Goal: Task Accomplishment & Management: Complete application form

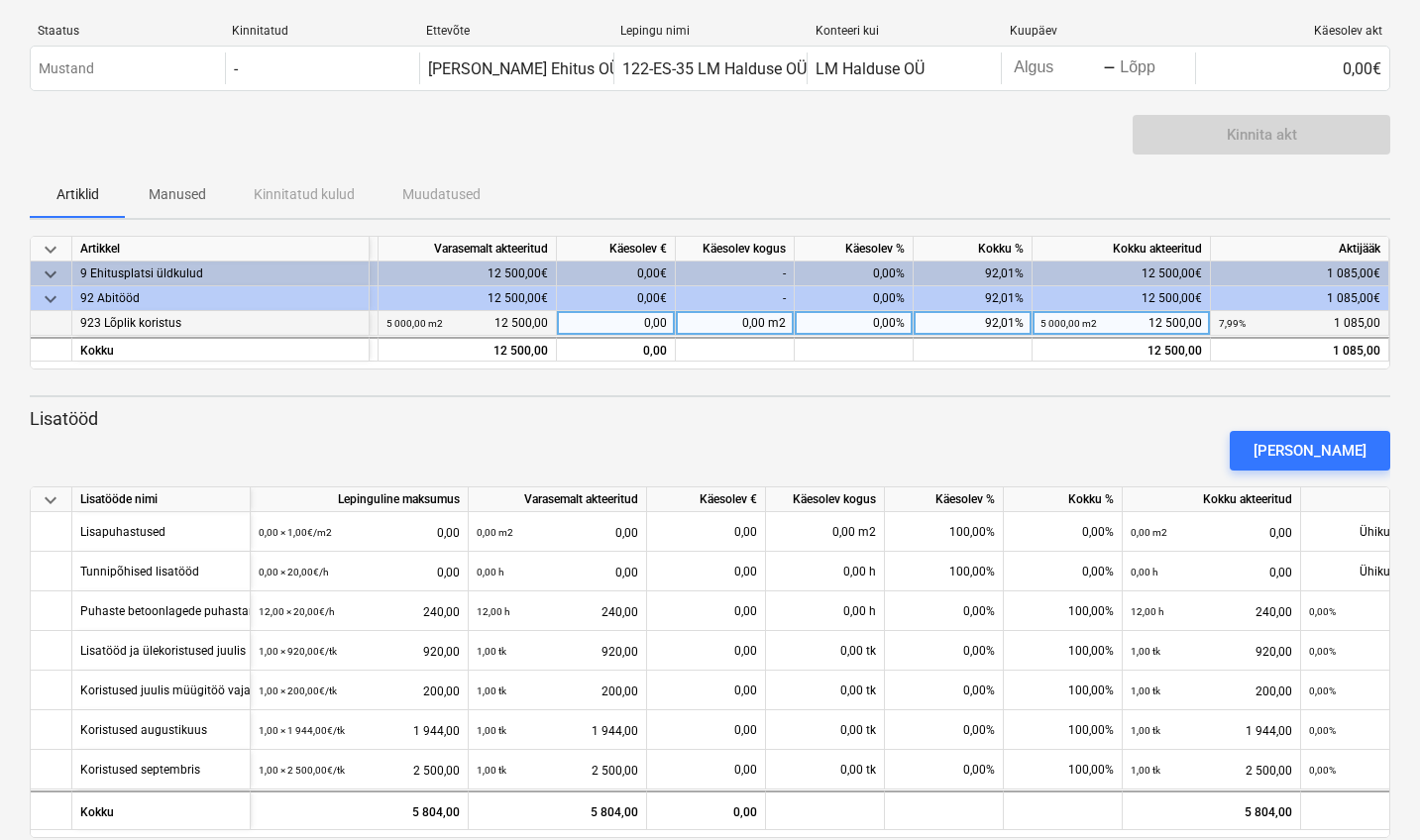
scroll to position [0, 209]
click at [642, 313] on div "0,00" at bounding box center [617, 323] width 119 height 25
type input "1085"
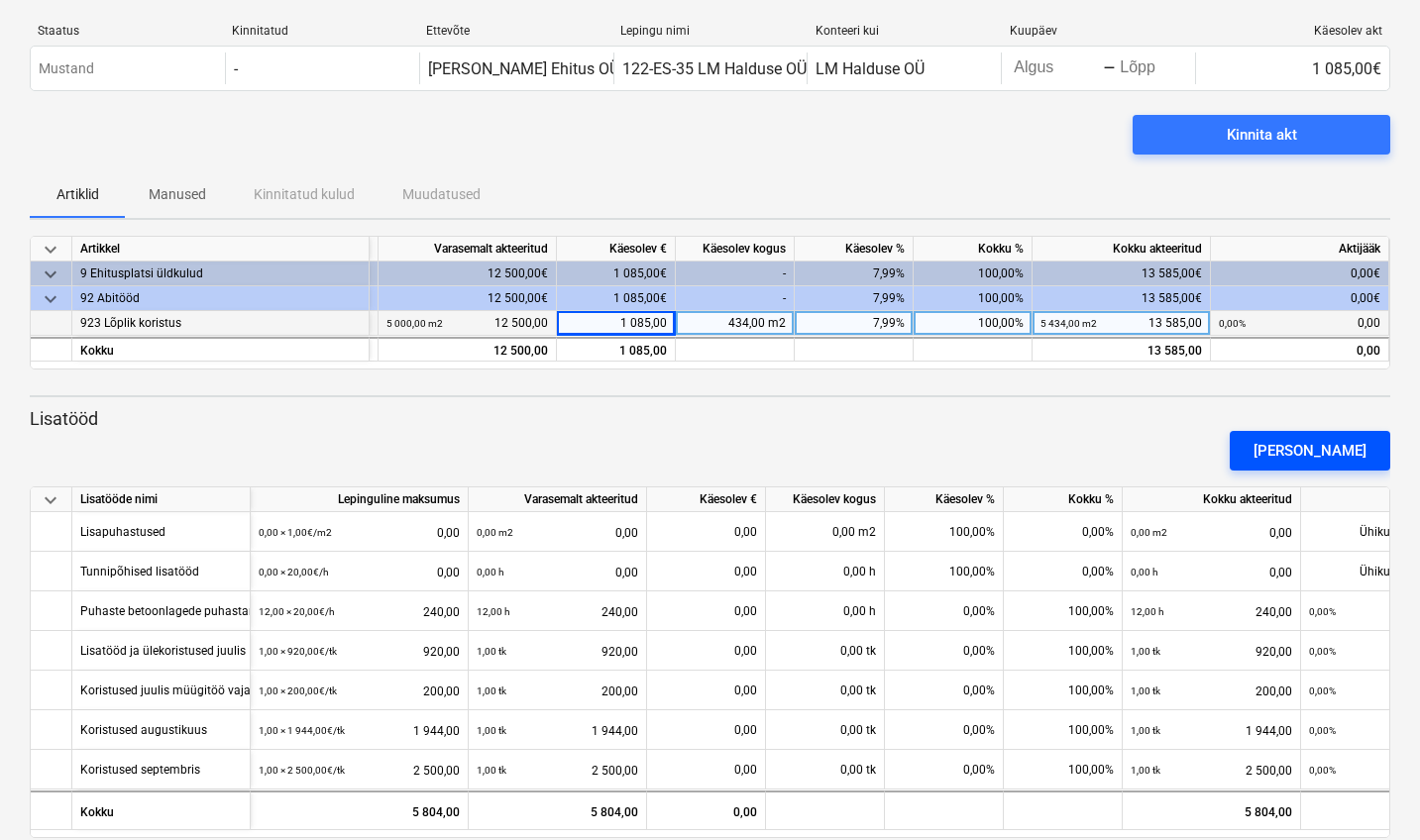
click at [1329, 449] on div "[PERSON_NAME]" at bounding box center [1311, 451] width 113 height 26
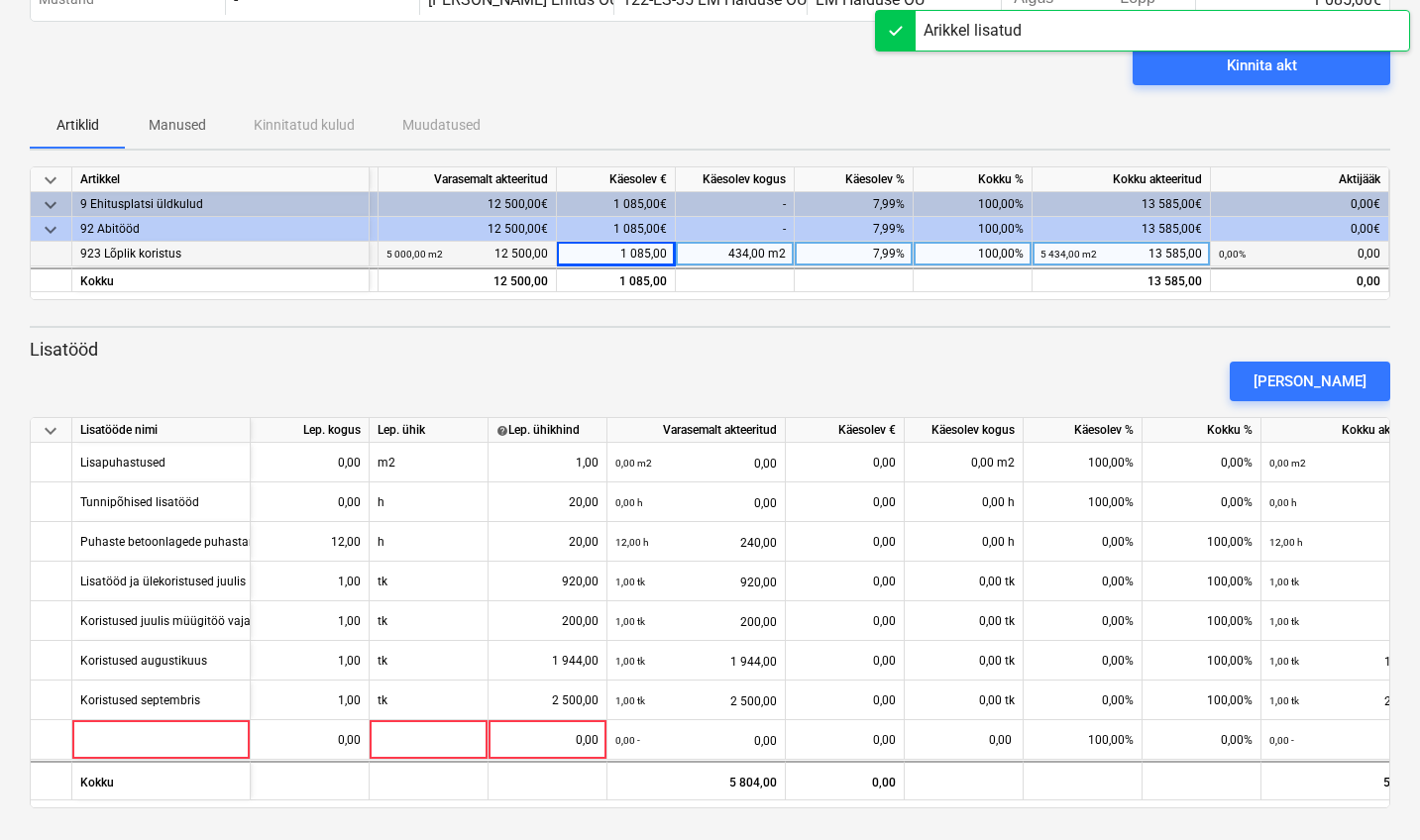
scroll to position [108, 0]
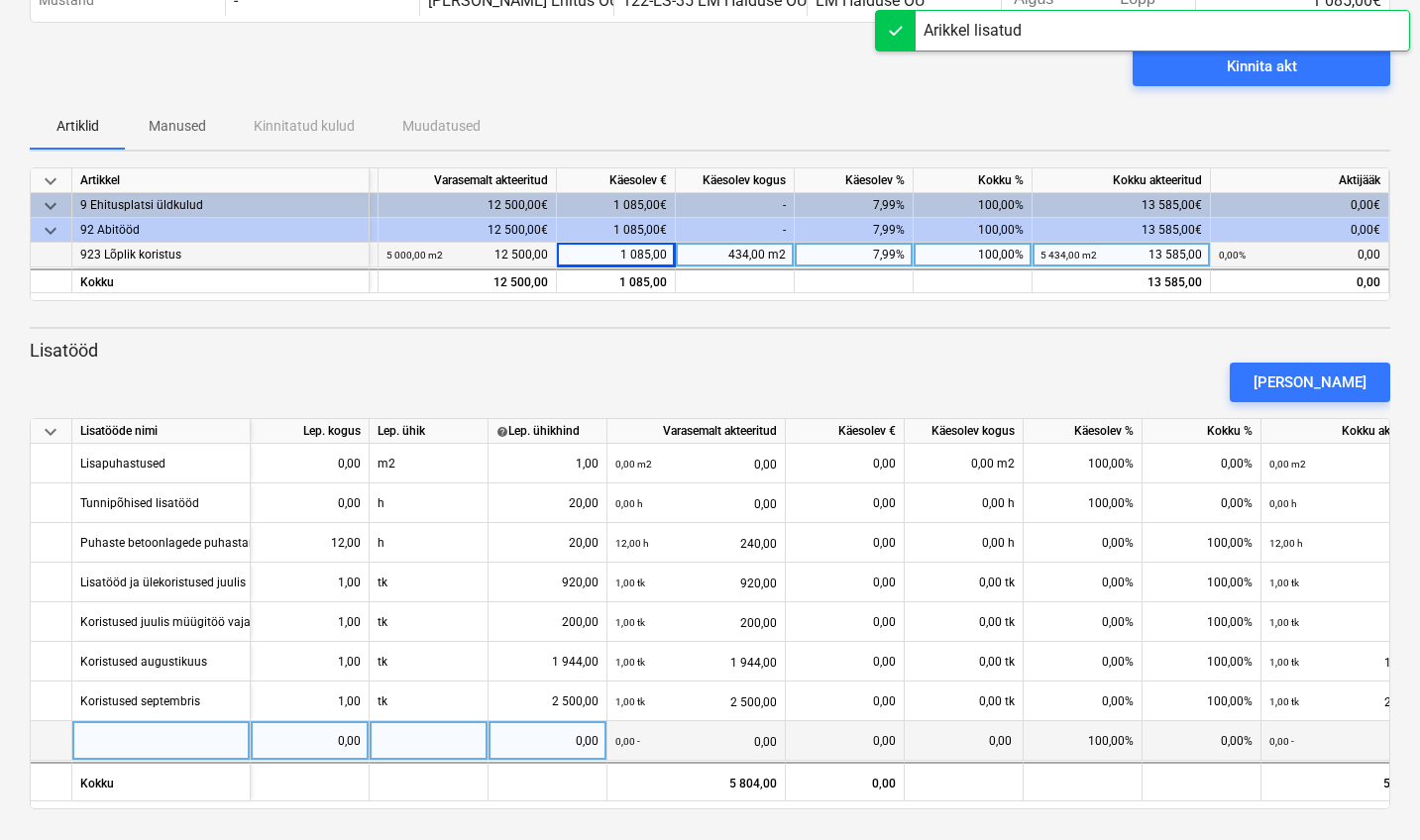
click at [118, 738] on div at bounding box center [161, 742] width 178 height 40
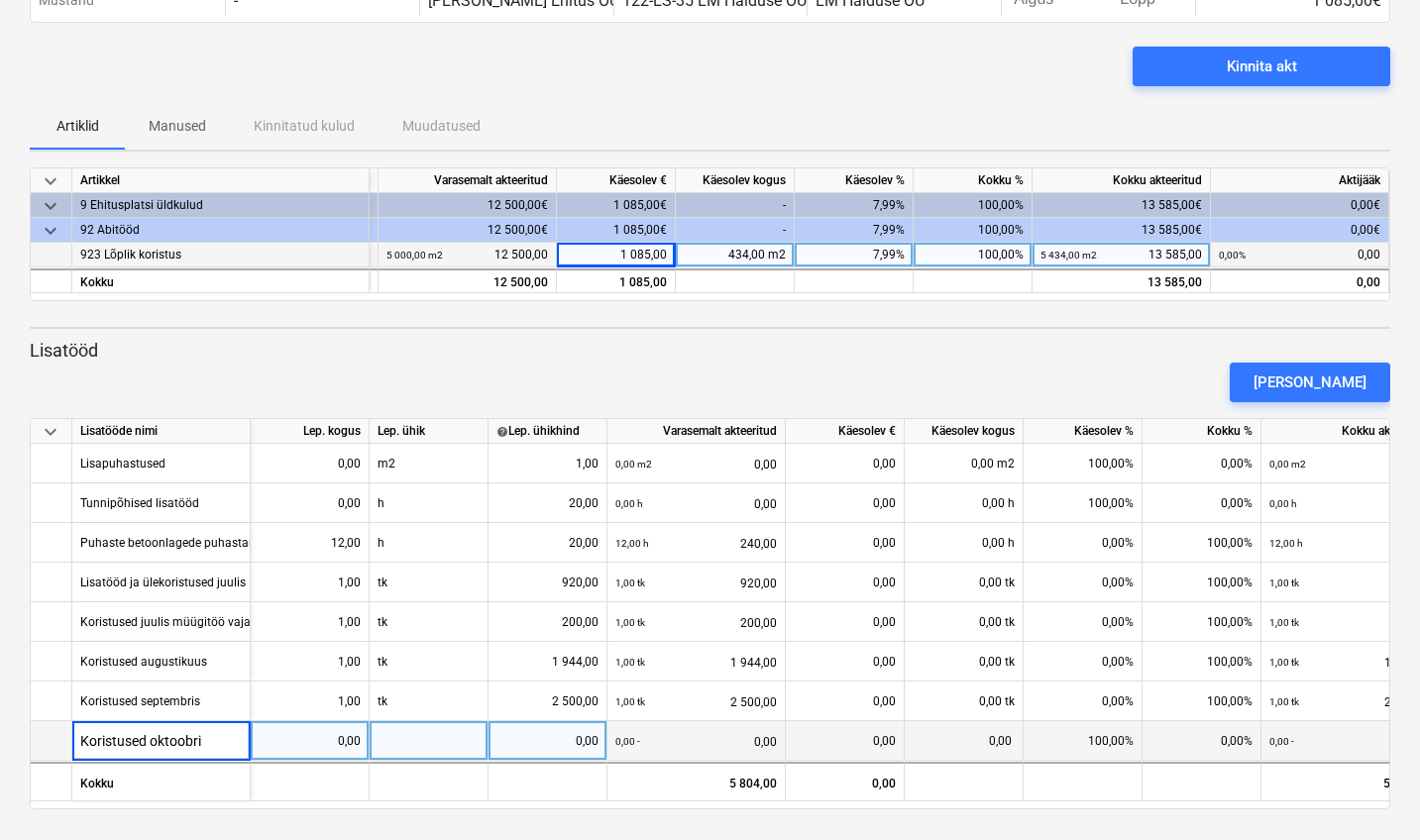
type input "Koristused oktoobris"
click at [339, 744] on div "0,00" at bounding box center [309, 742] width 102 height 40
click at [339, 744] on input at bounding box center [309, 741] width 118 height 39
type input "1"
type input "tk"
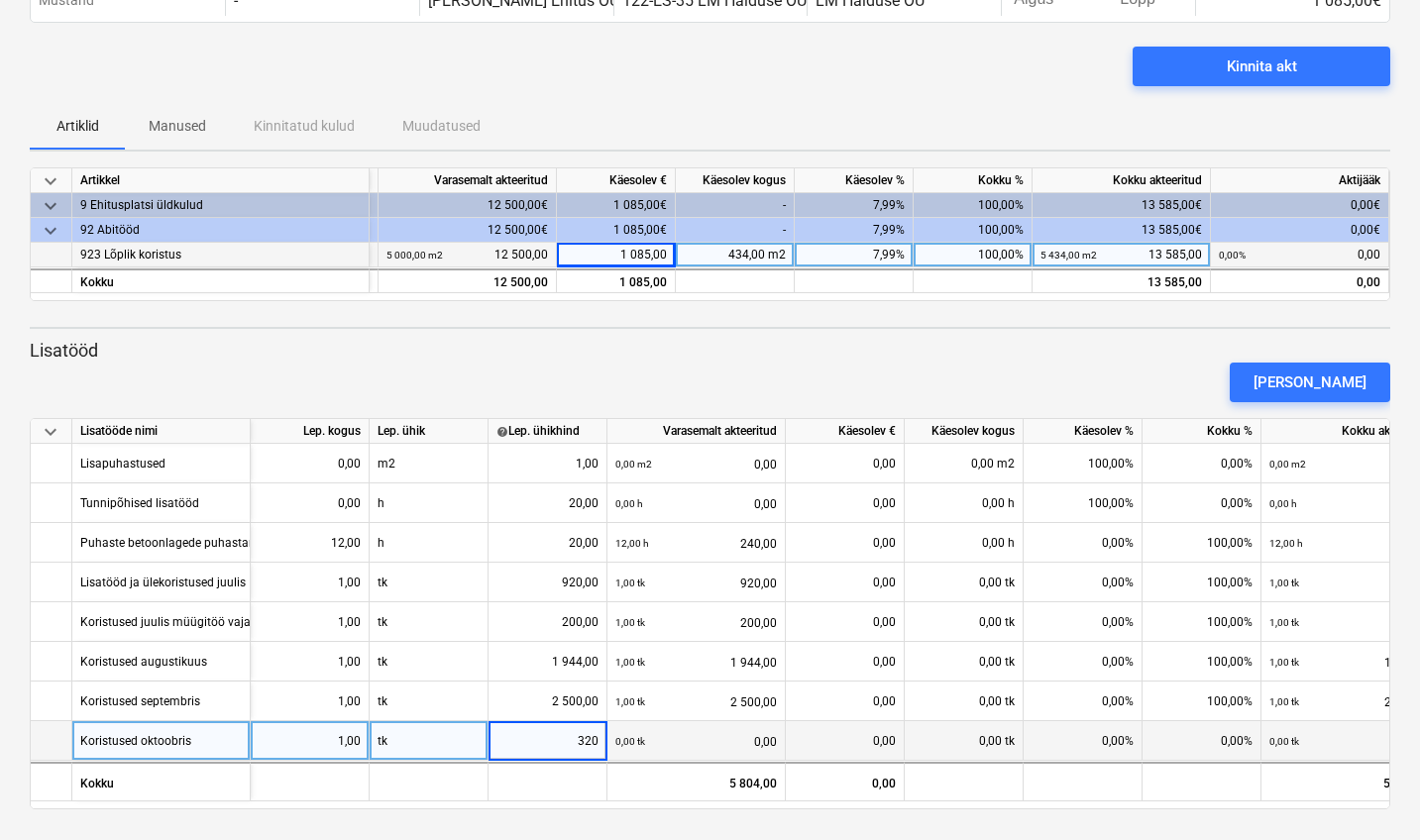
type input "3200"
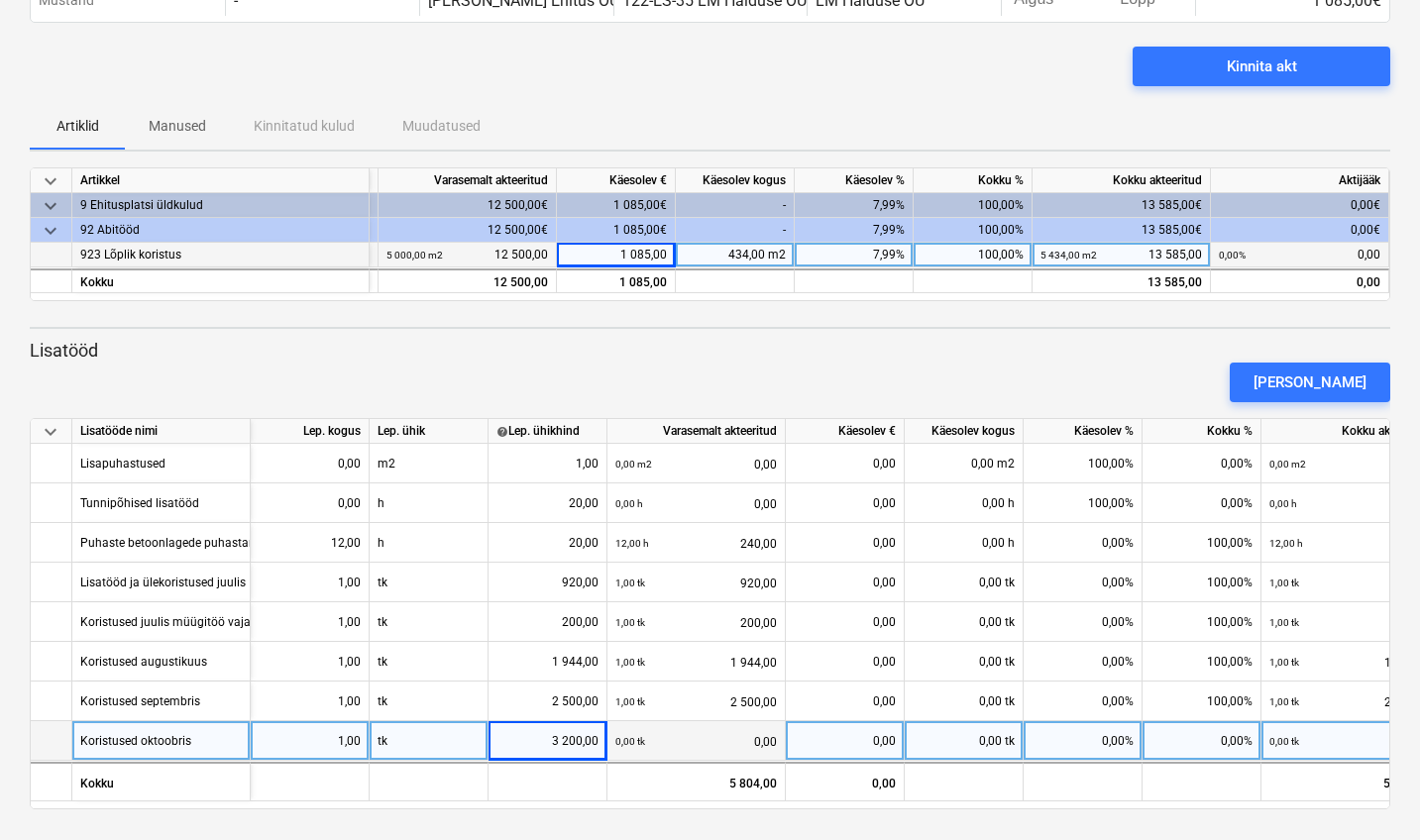
click at [596, 743] on div "3 200,00" at bounding box center [547, 742] width 102 height 40
click at [859, 735] on div "0,00" at bounding box center [844, 742] width 102 height 40
type input "3200"
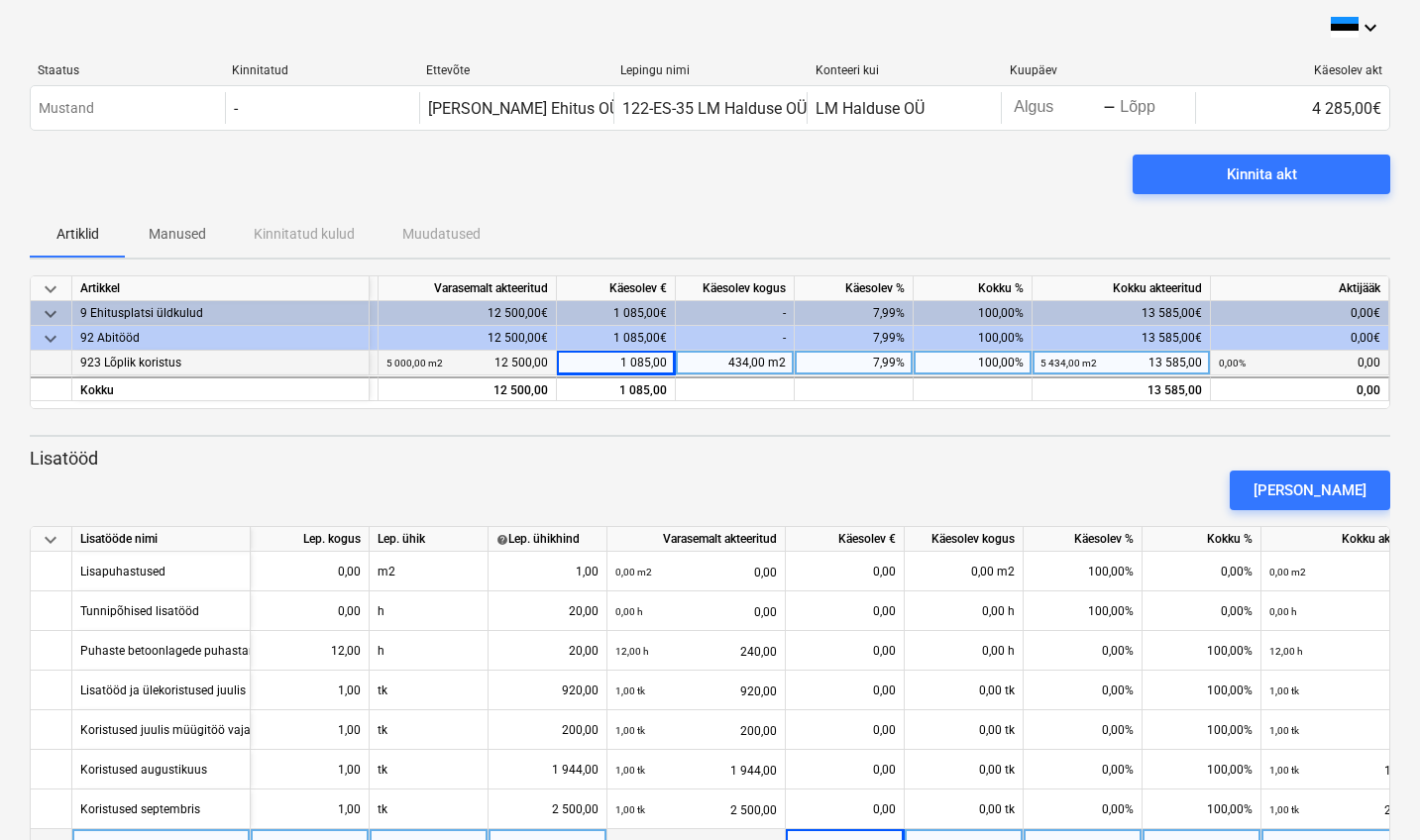
scroll to position [0, 0]
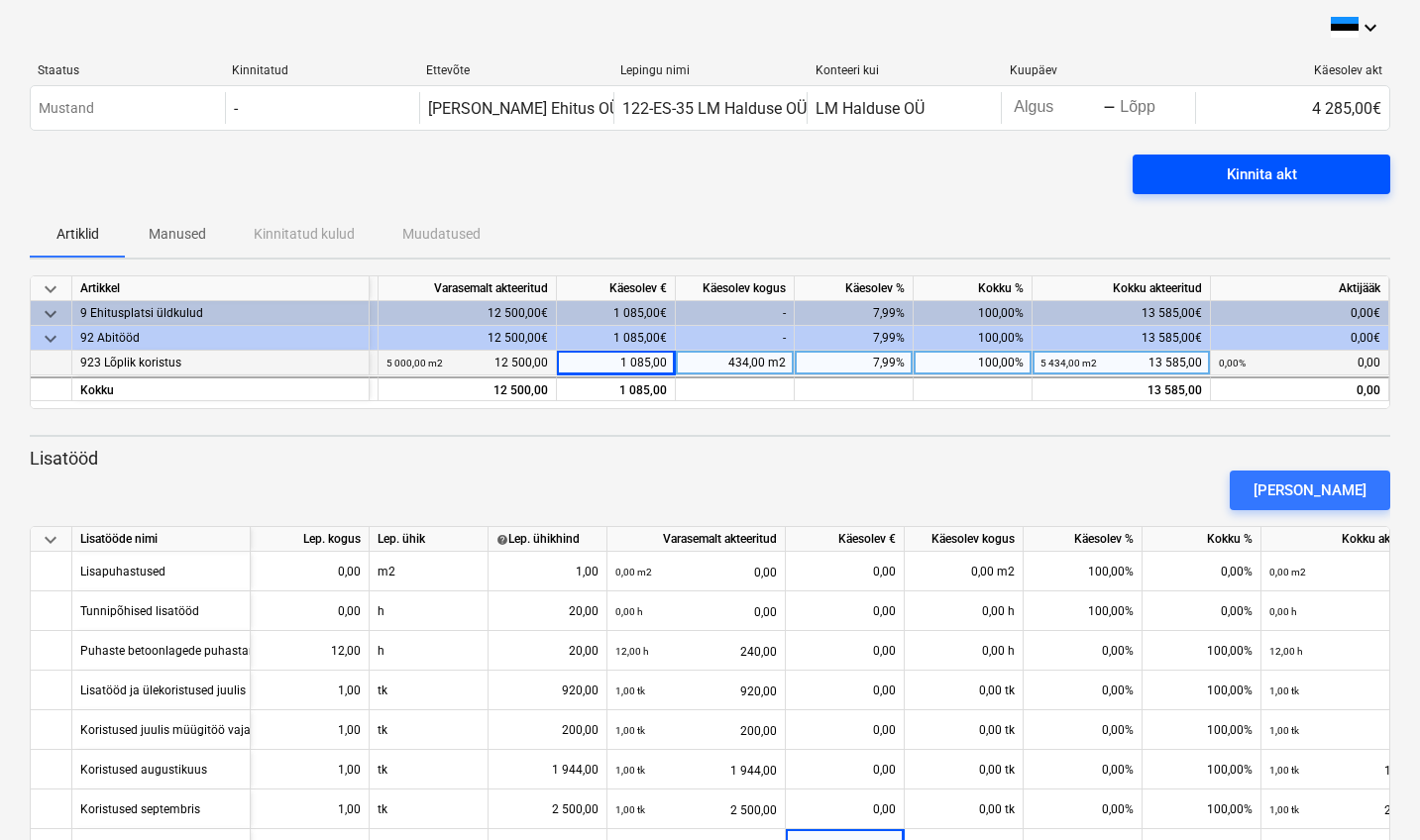
click at [1305, 177] on span "Kinnita akt" at bounding box center [1261, 174] width 210 height 26
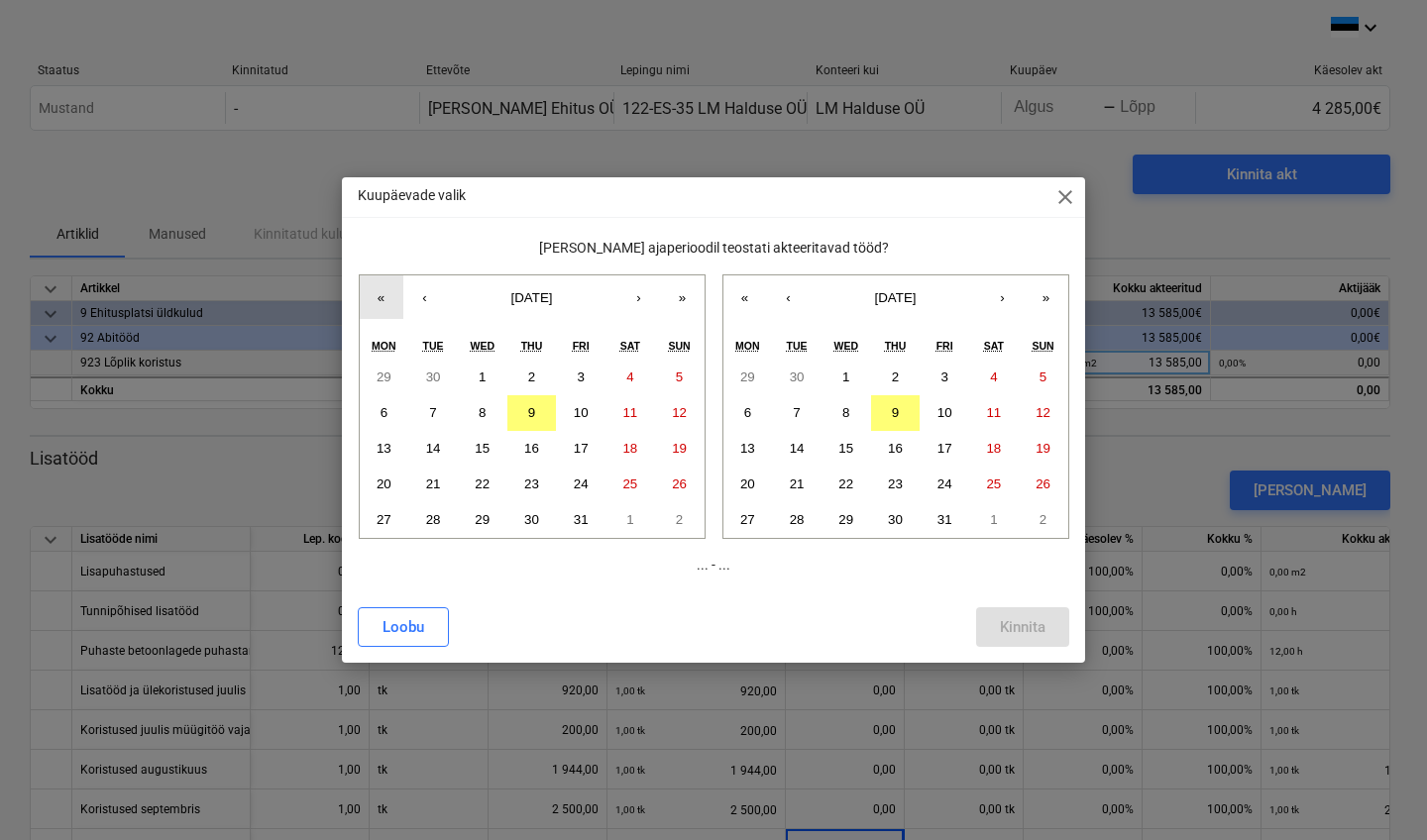
click at [380, 293] on button "«" at bounding box center [382, 297] width 44 height 44
click at [374, 303] on button "«" at bounding box center [382, 297] width 44 height 44
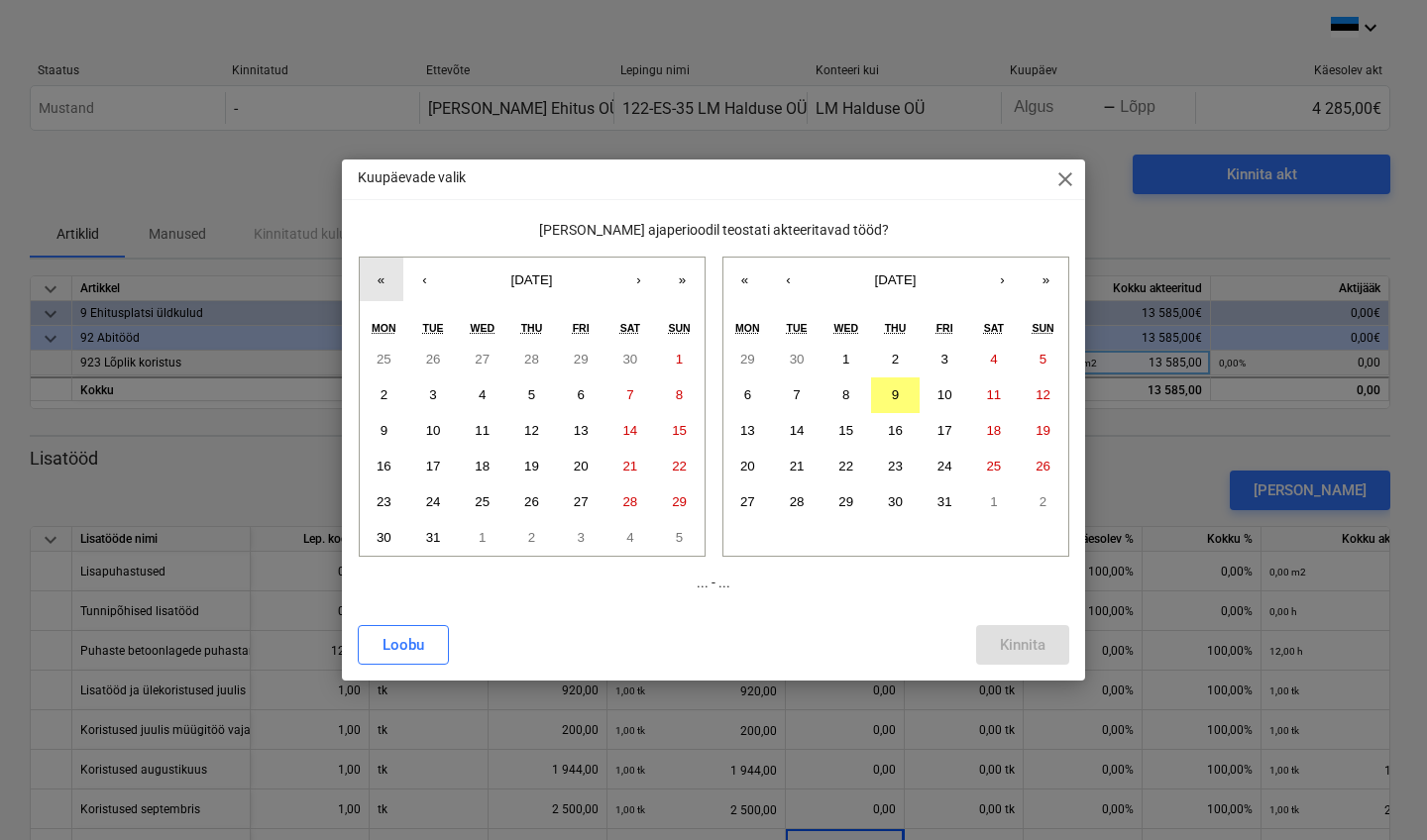
click at [374, 287] on button "«" at bounding box center [382, 279] width 44 height 44
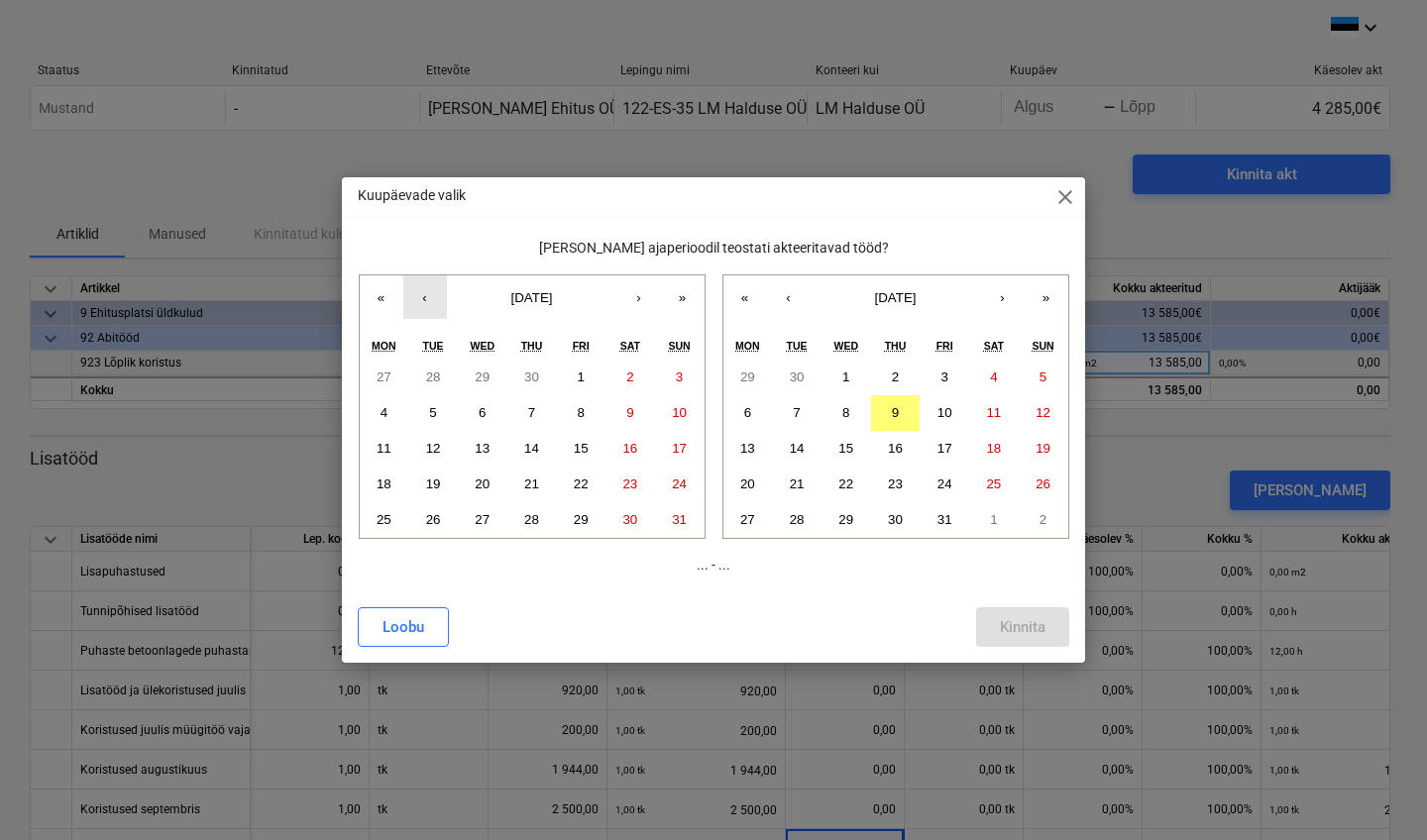
click at [420, 295] on button "‹" at bounding box center [426, 297] width 44 height 44
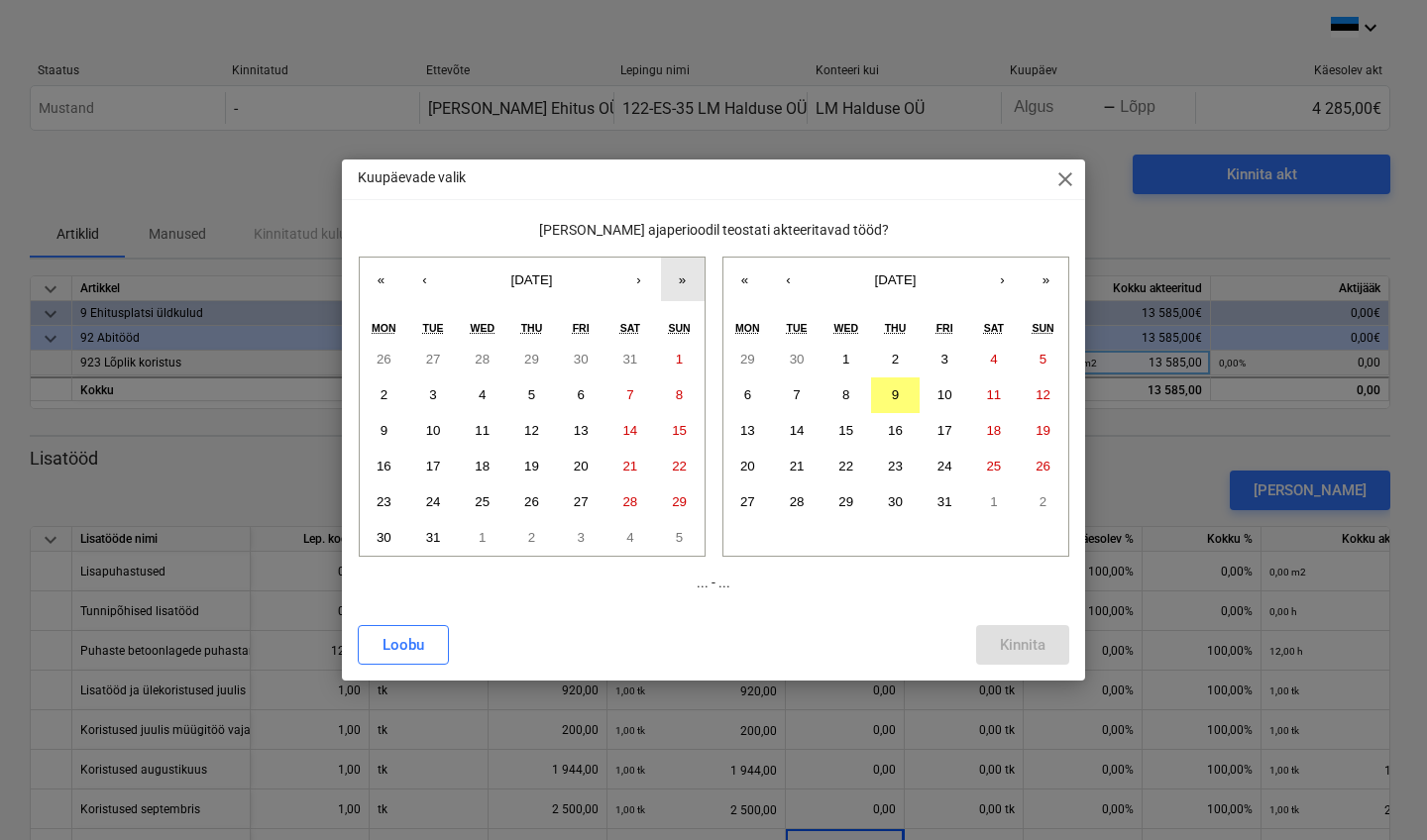
click at [680, 290] on button "»" at bounding box center [683, 279] width 44 height 44
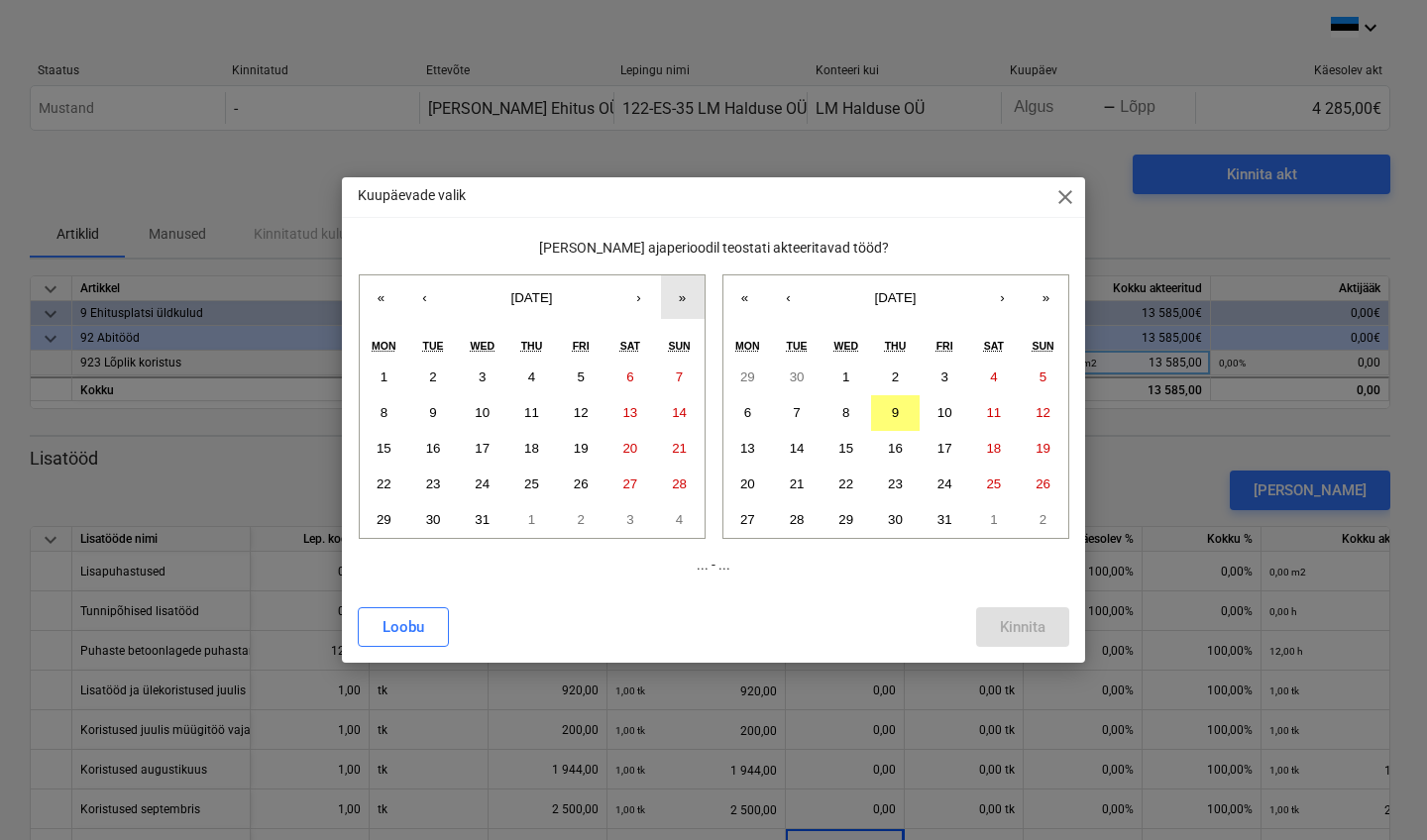
click at [680, 290] on button "»" at bounding box center [683, 297] width 44 height 44
click at [630, 297] on button "›" at bounding box center [639, 297] width 44 height 44
click at [391, 481] on abbr "22" at bounding box center [384, 483] width 15 height 15
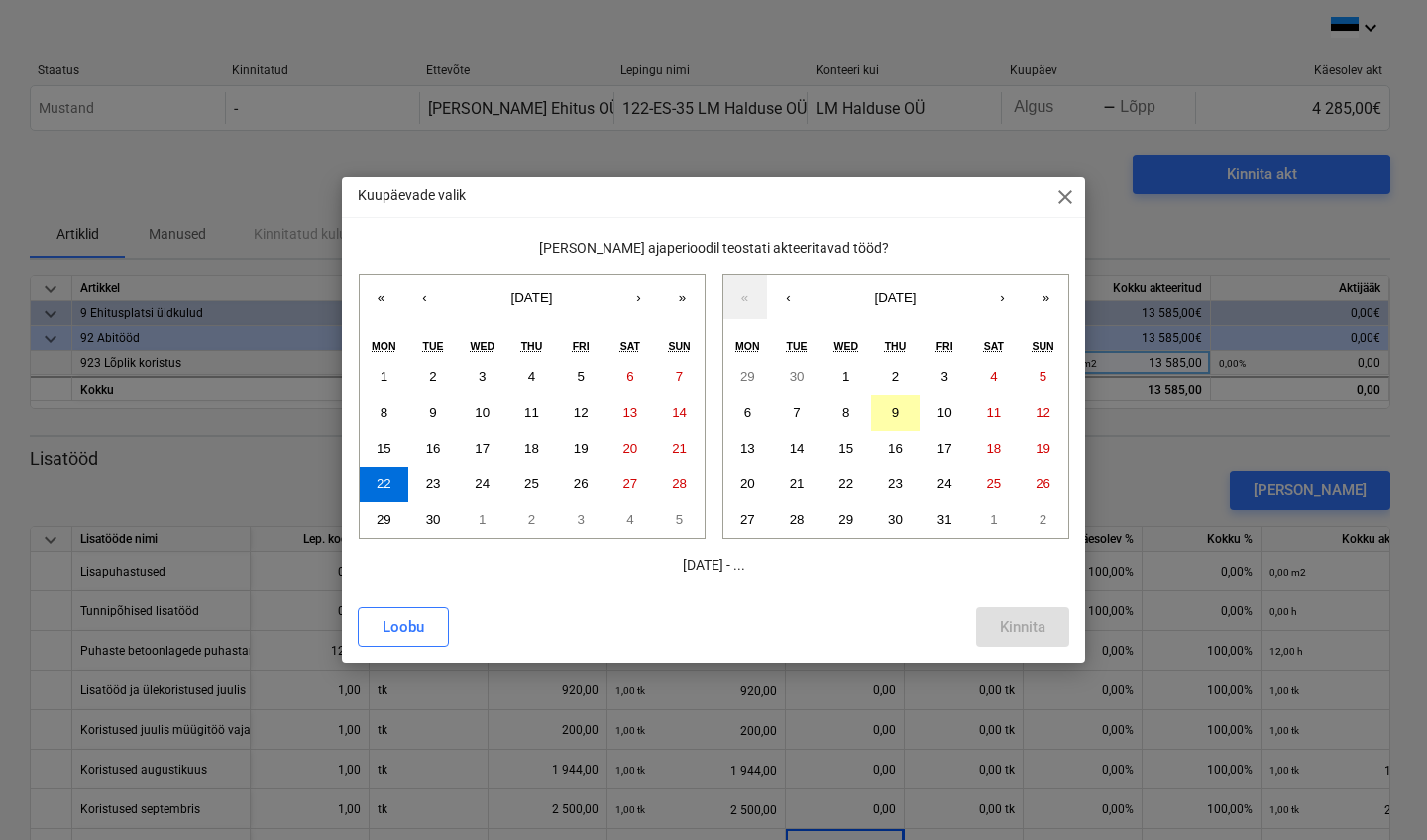
click at [900, 413] on button "9" at bounding box center [896, 414] width 50 height 36
click at [1020, 628] on div "Kinnita" at bounding box center [1023, 627] width 46 height 26
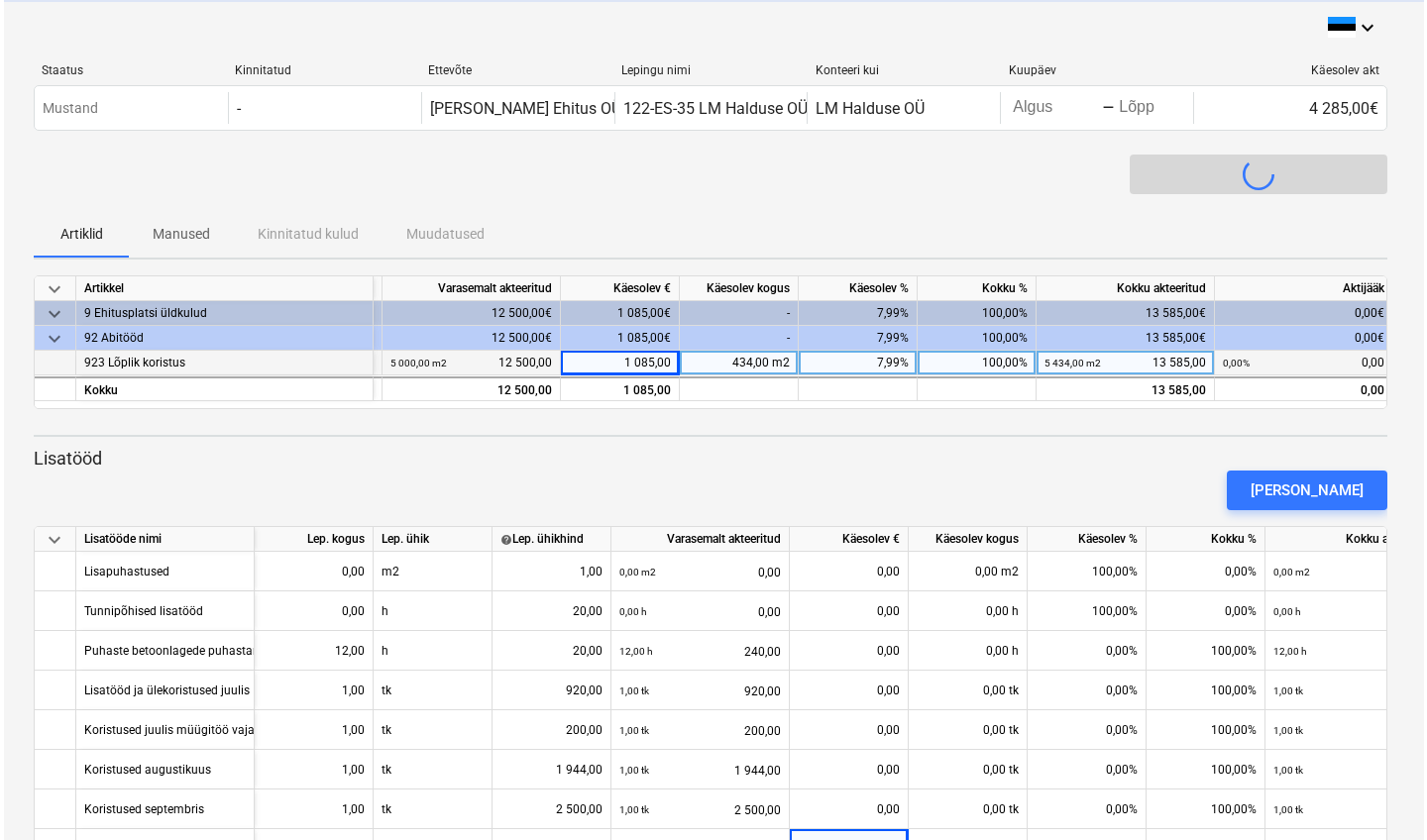
scroll to position [0, 202]
